Goal: Transaction & Acquisition: Purchase product/service

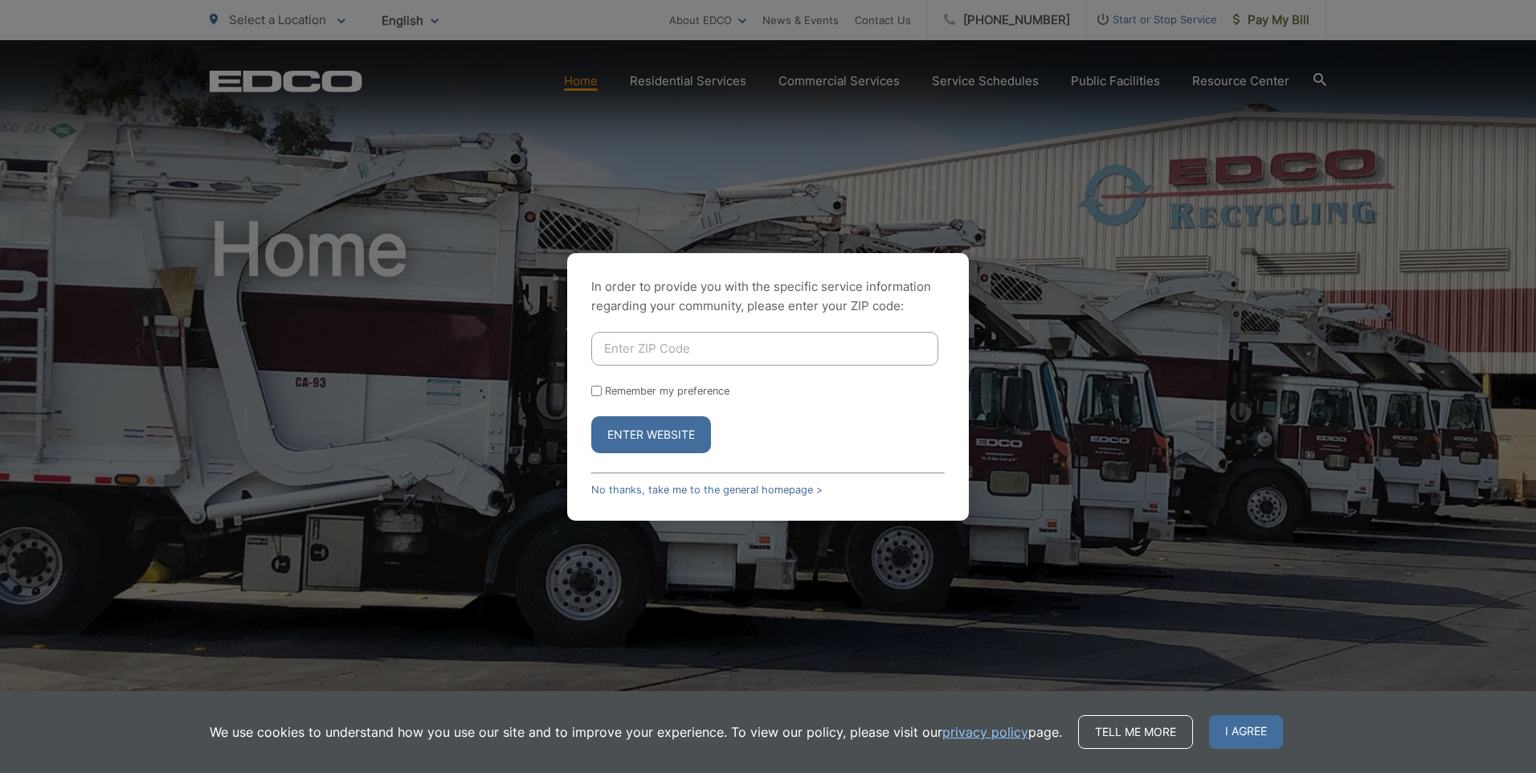
click at [655, 344] on input "Enter ZIP Code" at bounding box center [764, 349] width 347 height 34
type input "90803"
click at [594, 391] on input "Remember my preference" at bounding box center [596, 391] width 10 height 10
checkbox input "true"
click at [658, 433] on button "Enter Website" at bounding box center [651, 434] width 120 height 37
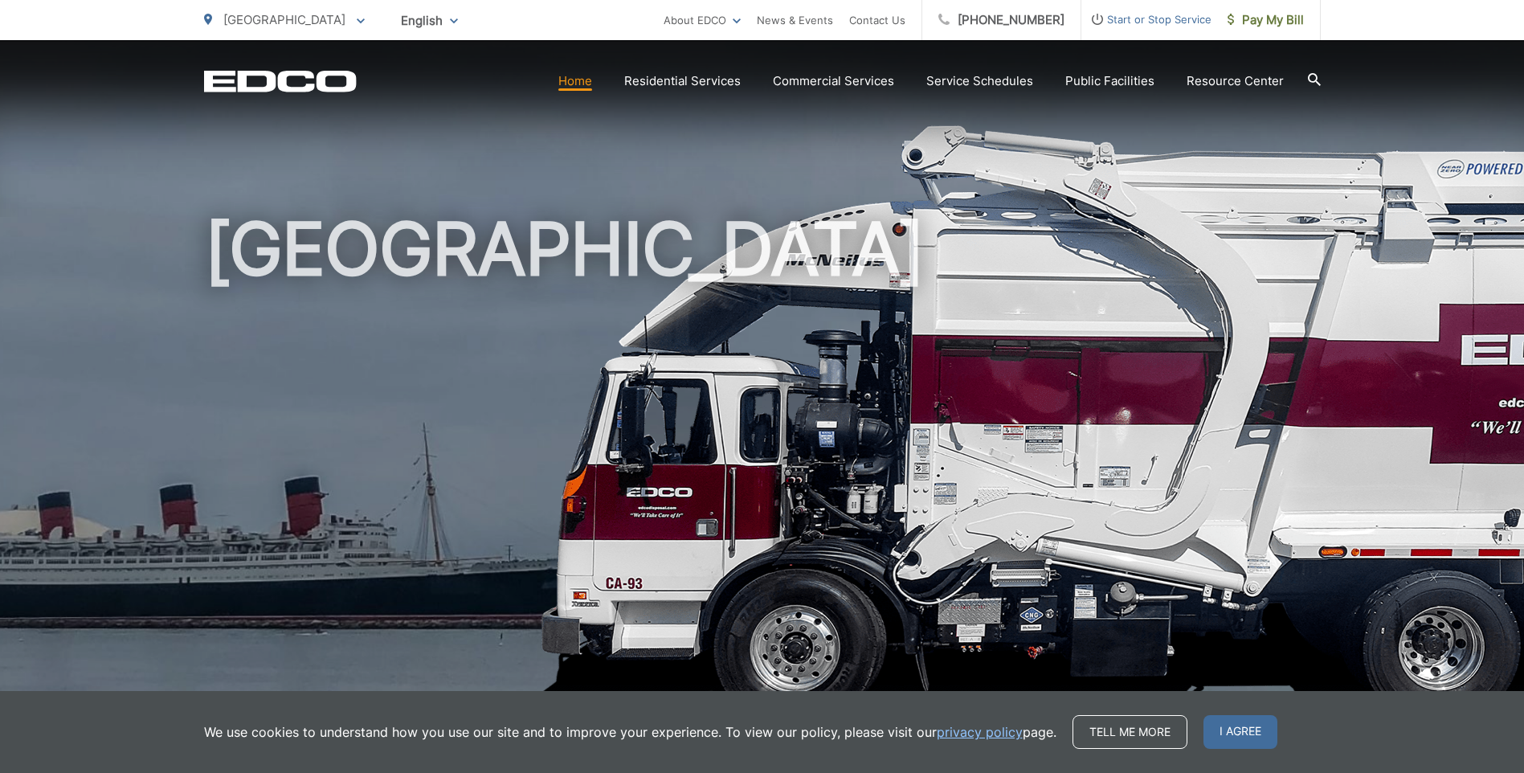
drag, startPoint x: 1485, startPoint y: 56, endPoint x: 1505, endPoint y: 107, distance: 54.2
click at [1486, 56] on div "EDCO Logo Home Residential Services Curbside Pickup No services offered Dumpste…" at bounding box center [762, 68] width 1524 height 56
click at [1232, 733] on span "I agree" at bounding box center [1240, 732] width 74 height 34
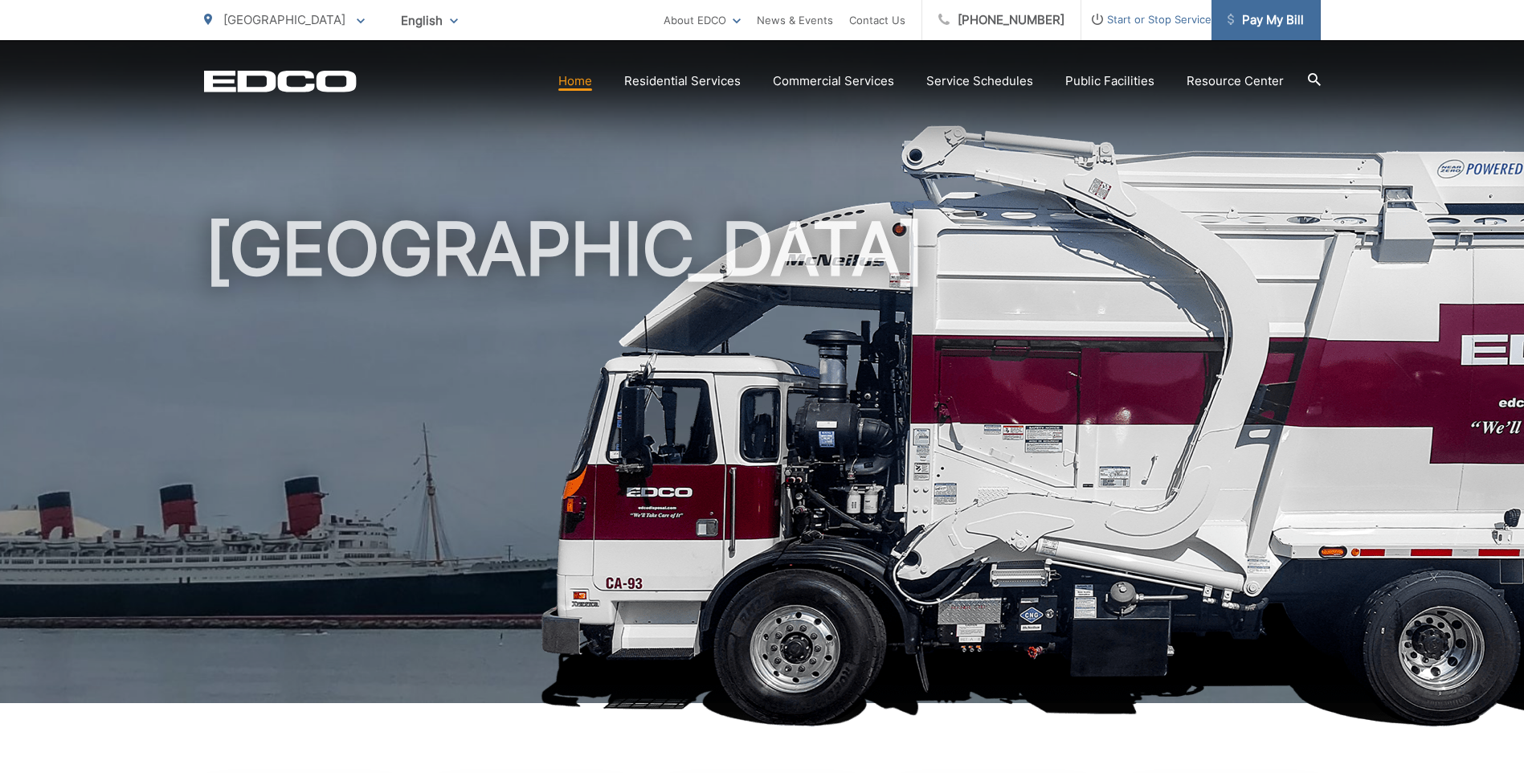
click at [1255, 27] on span "Pay My Bill" at bounding box center [1266, 19] width 76 height 19
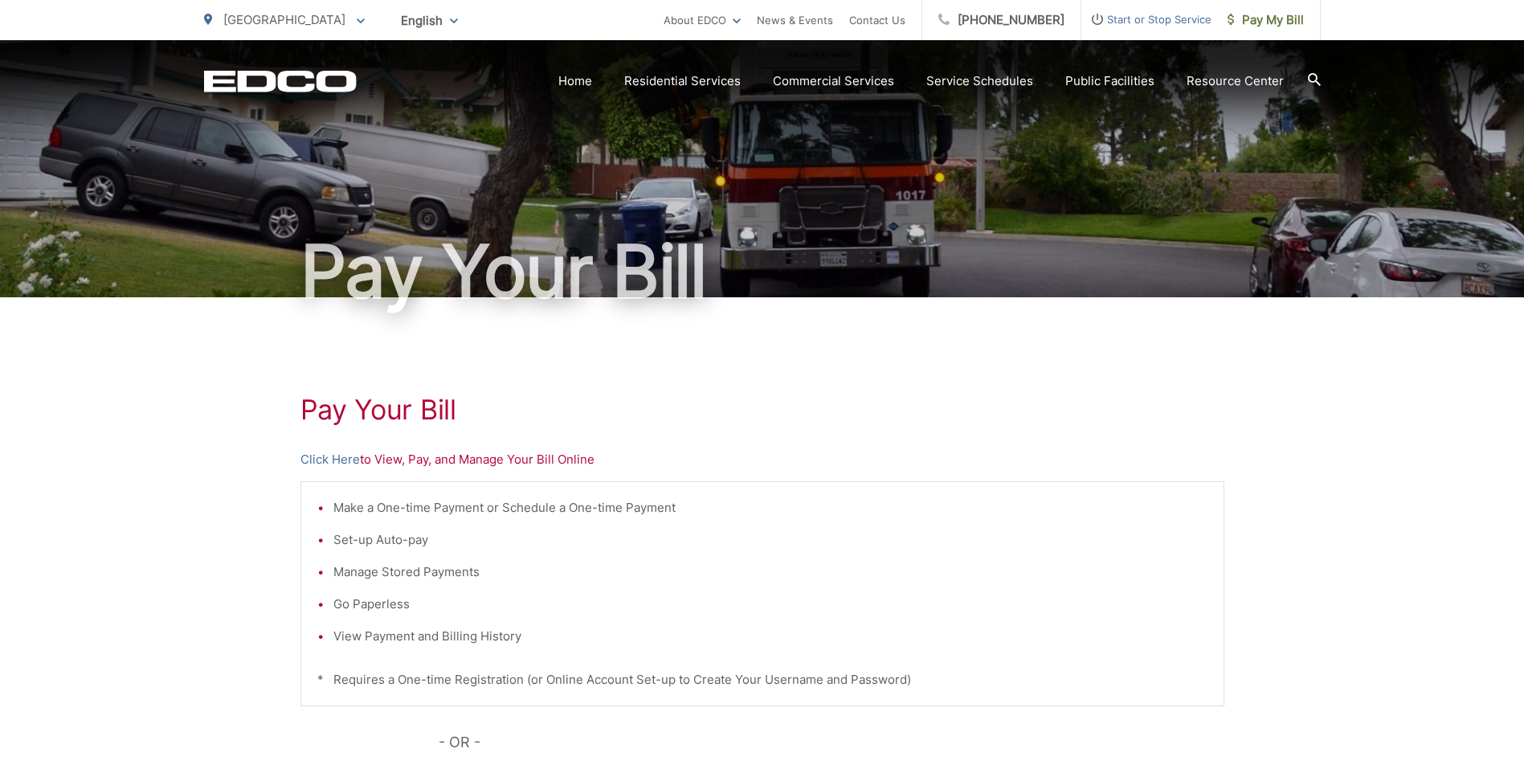
scroll to position [370, 0]
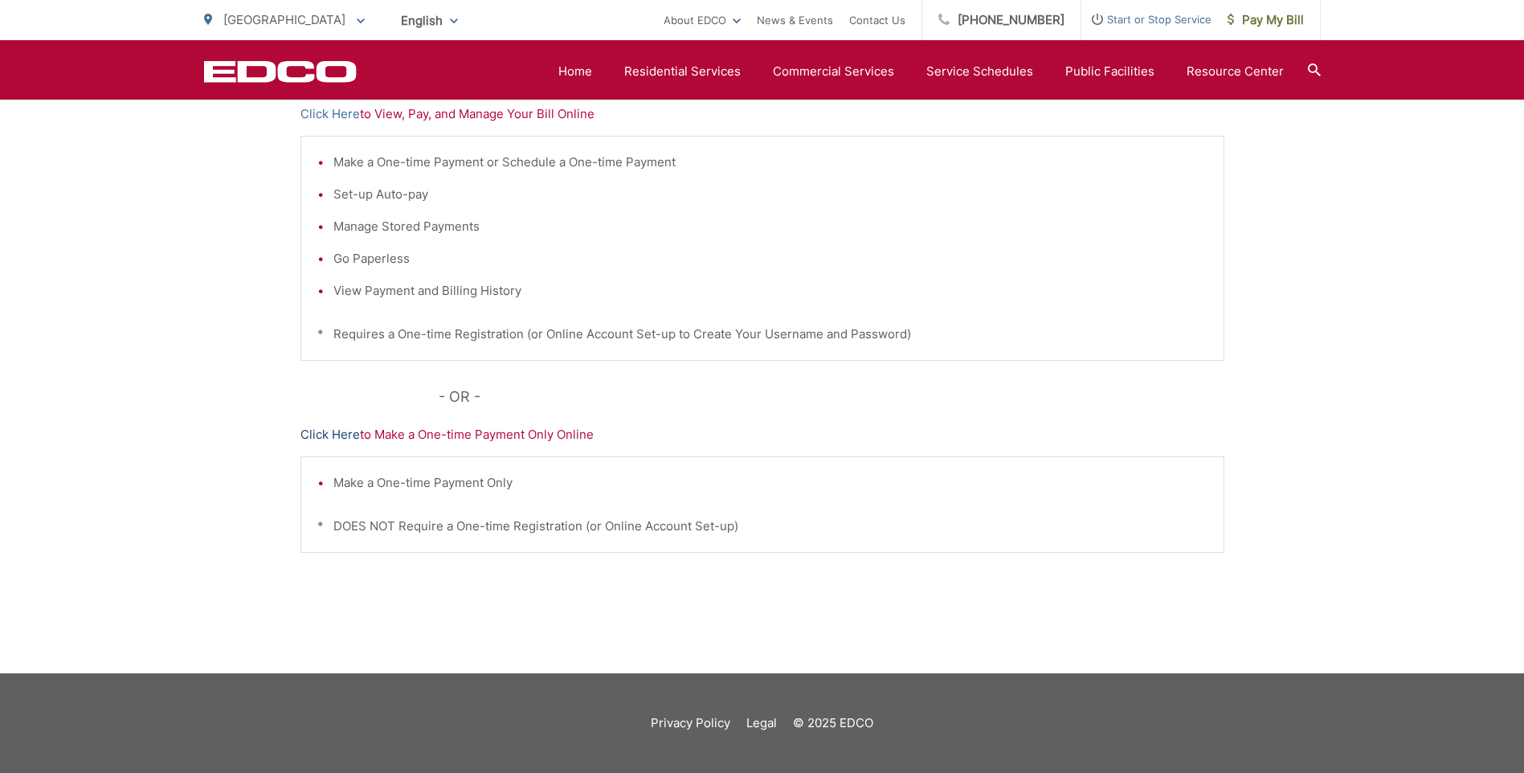
click at [330, 431] on link "Click Here" at bounding box center [329, 434] width 59 height 19
